Goal: Use online tool/utility: Utilize a website feature to perform a specific function

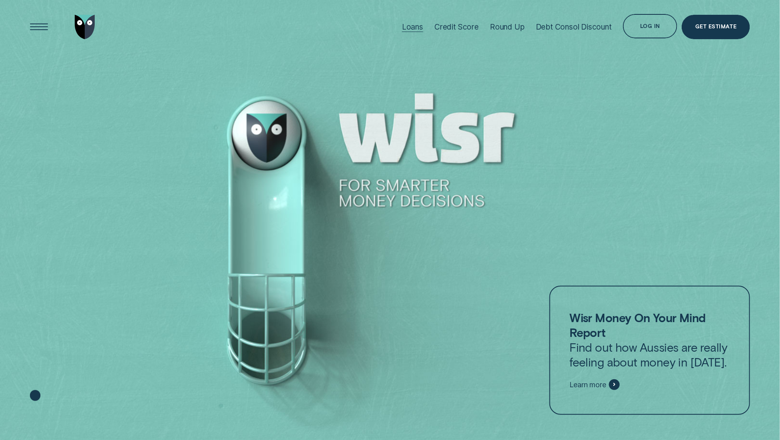
click at [407, 30] on div "Loans" at bounding box center [412, 27] width 21 height 10
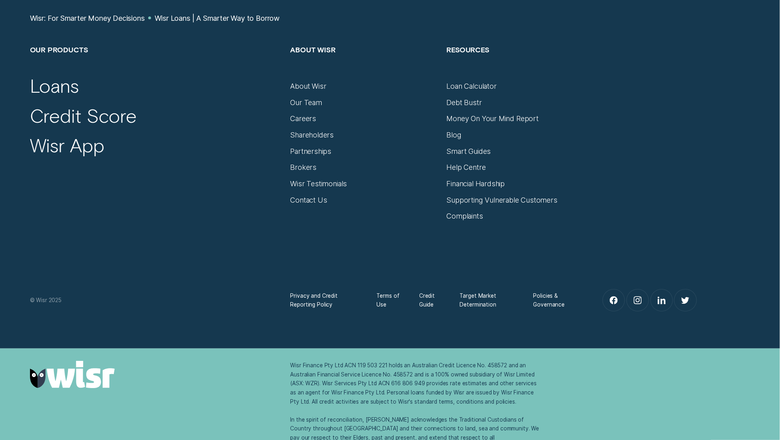
scroll to position [4157, 0]
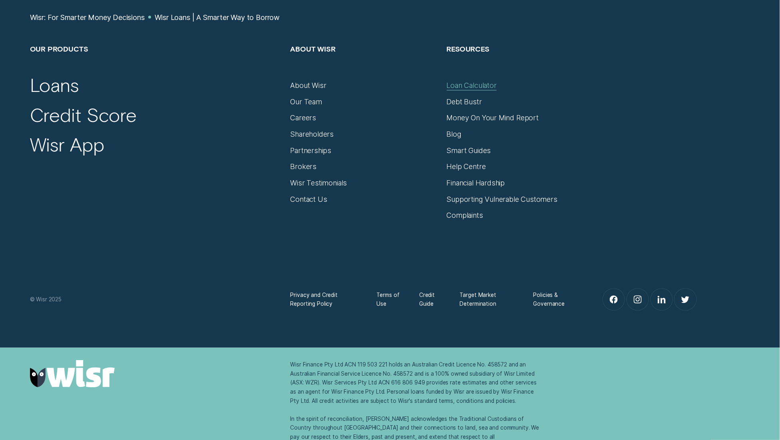
click at [459, 85] on div "Loan Calculator" at bounding box center [472, 85] width 50 height 9
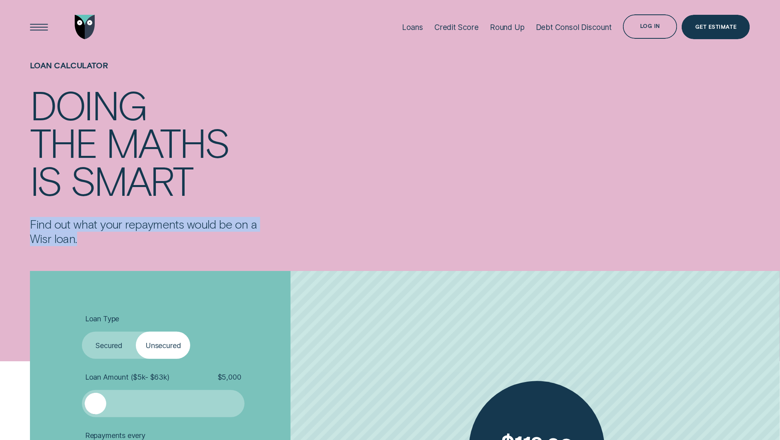
drag, startPoint x: 80, startPoint y: 243, endPoint x: 28, endPoint y: 225, distance: 55.1
click at [28, 225] on div "Loan Calculator Doing the maths is smart Find out what your repayments would be…" at bounding box center [155, 153] width 261 height 199
copy p "Find out what your repayments would be on a Wisr loan."
